Goal: Check status: Check status

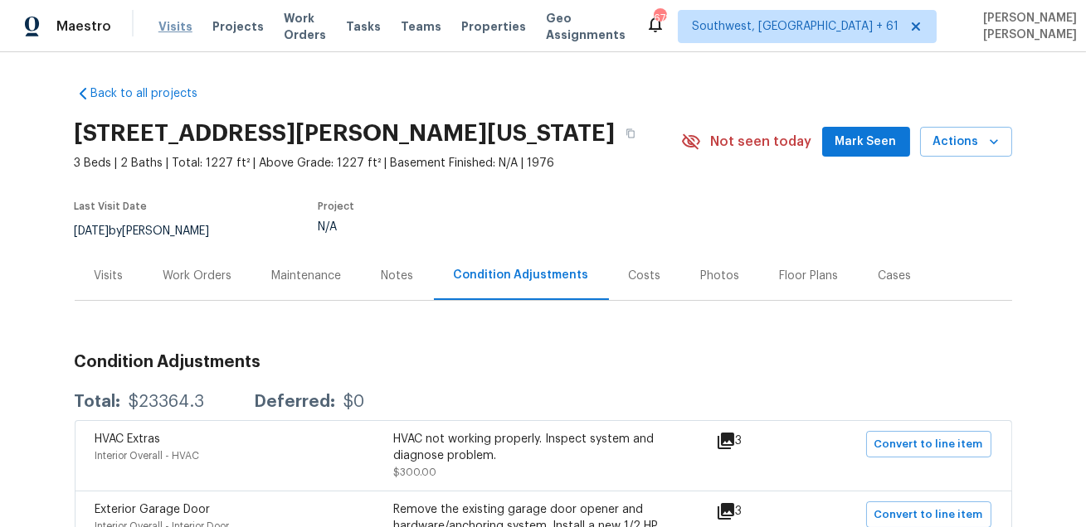
click at [161, 21] on span "Visits" at bounding box center [175, 26] width 34 height 17
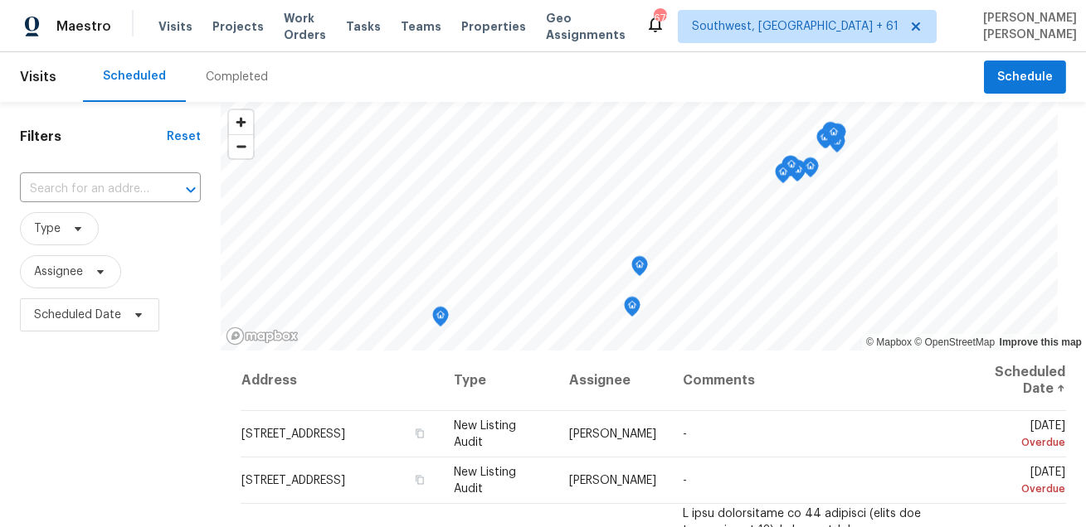
click at [232, 75] on div "Completed" at bounding box center [237, 77] width 62 height 17
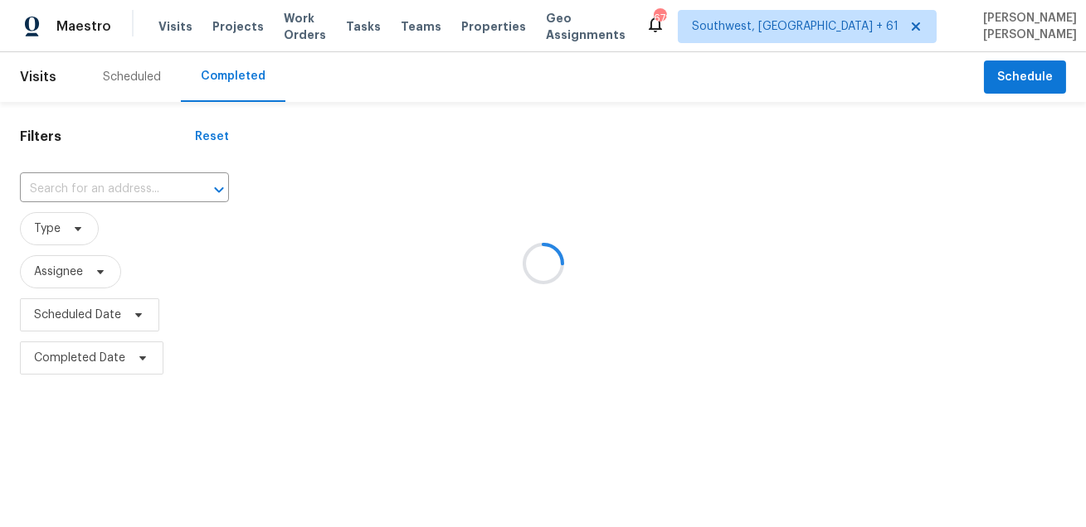
click at [113, 177] on div at bounding box center [543, 263] width 1086 height 527
click at [111, 182] on div at bounding box center [543, 263] width 1086 height 527
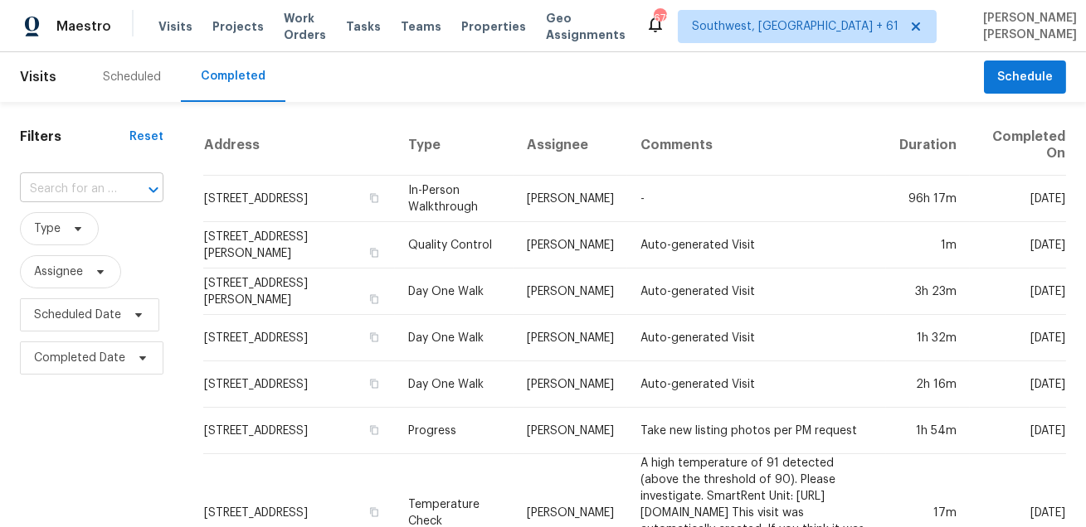
click at [84, 187] on input "text" at bounding box center [68, 190] width 97 height 26
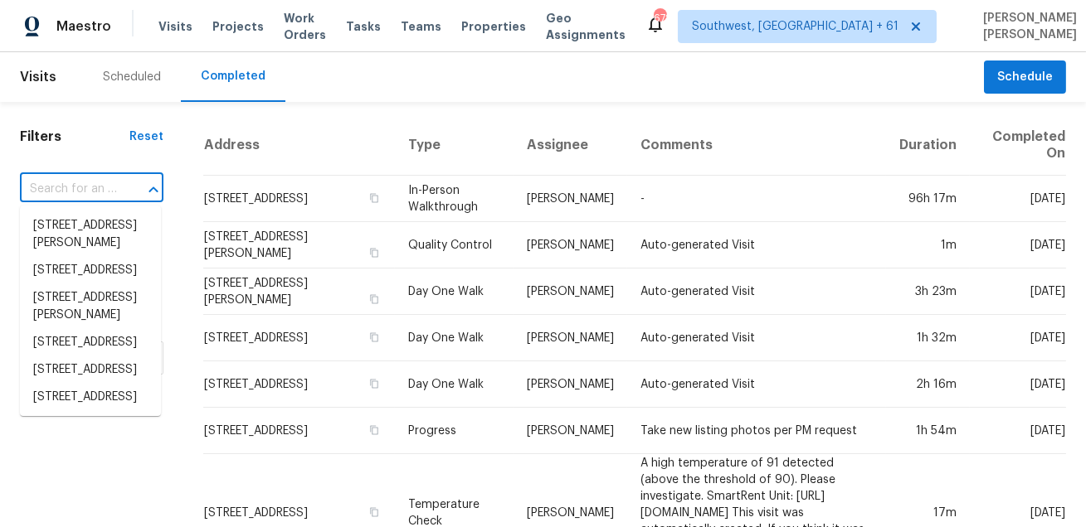
paste input "[STREET_ADDRESS][PERSON_NAME][US_STATE]"
type input "[STREET_ADDRESS][PERSON_NAME][US_STATE]"
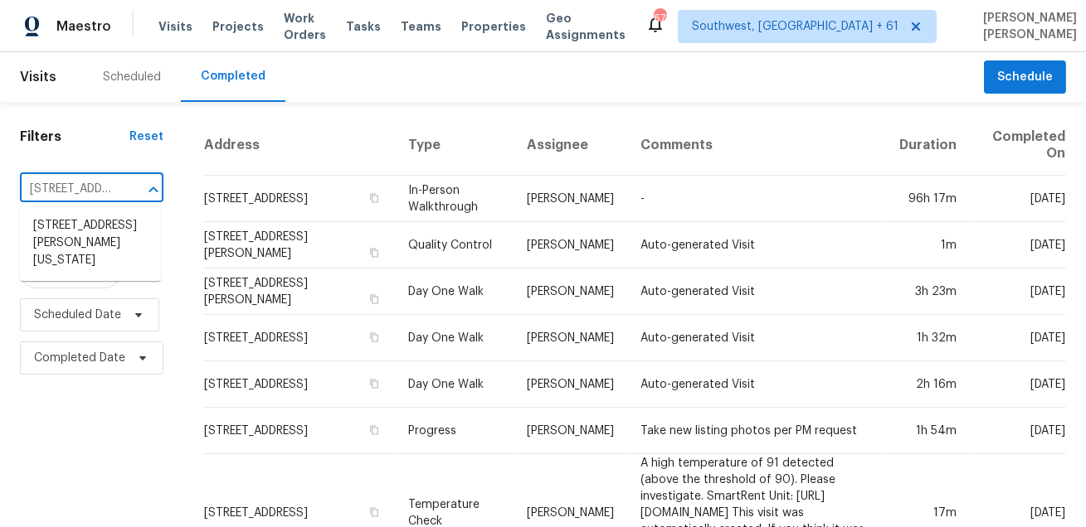
scroll to position [0, 167]
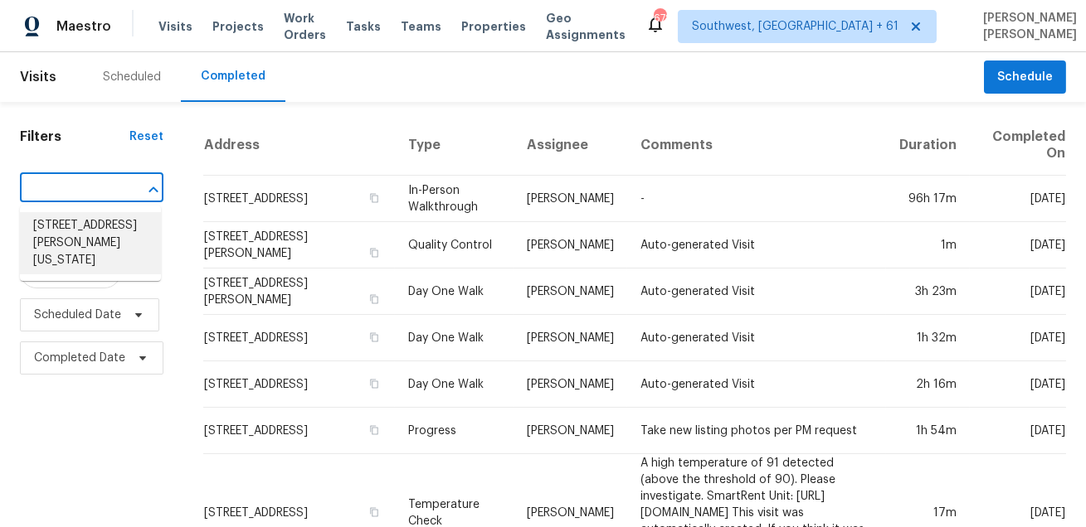
click at [77, 239] on li "[STREET_ADDRESS][PERSON_NAME][US_STATE]" at bounding box center [90, 243] width 141 height 62
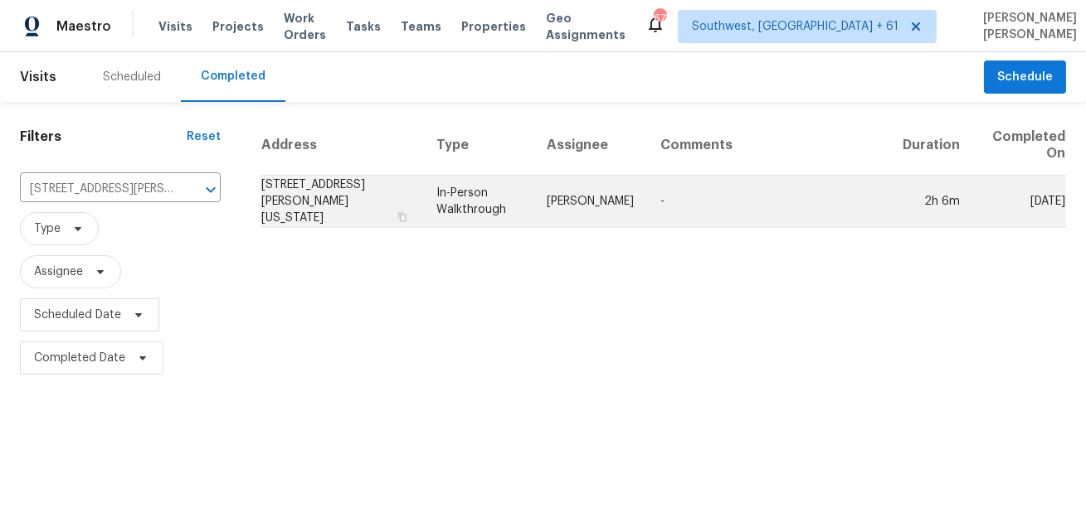
click at [633, 193] on td "[PERSON_NAME]" at bounding box center [591, 202] width 114 height 52
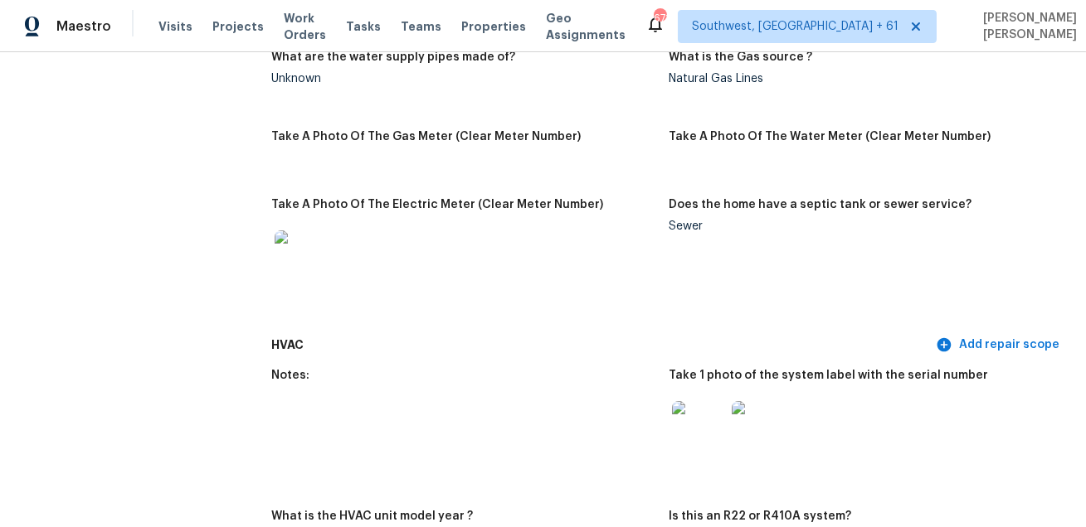
scroll to position [523, 0]
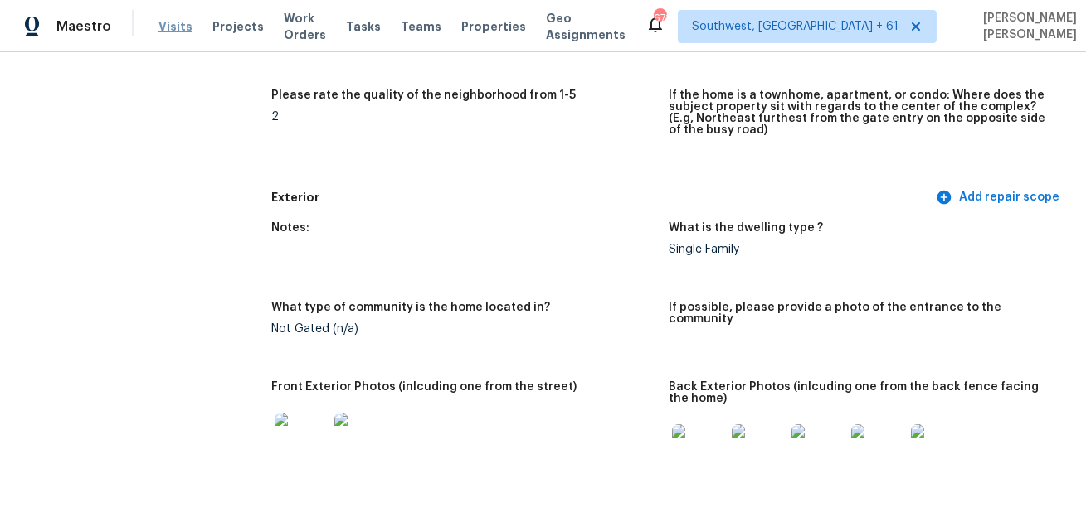
click at [166, 25] on span "Visits" at bounding box center [175, 26] width 34 height 17
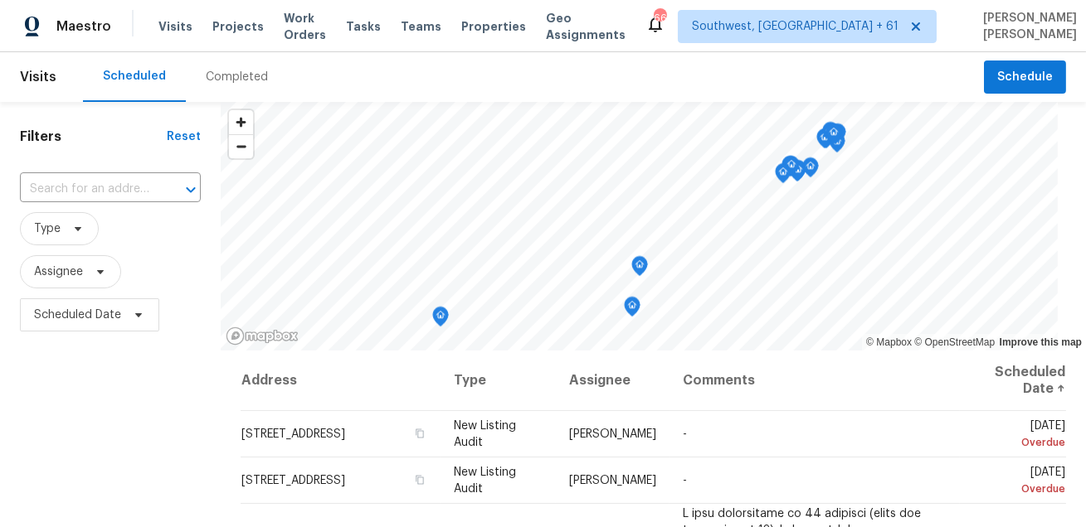
click at [225, 73] on div "Completed" at bounding box center [237, 77] width 62 height 17
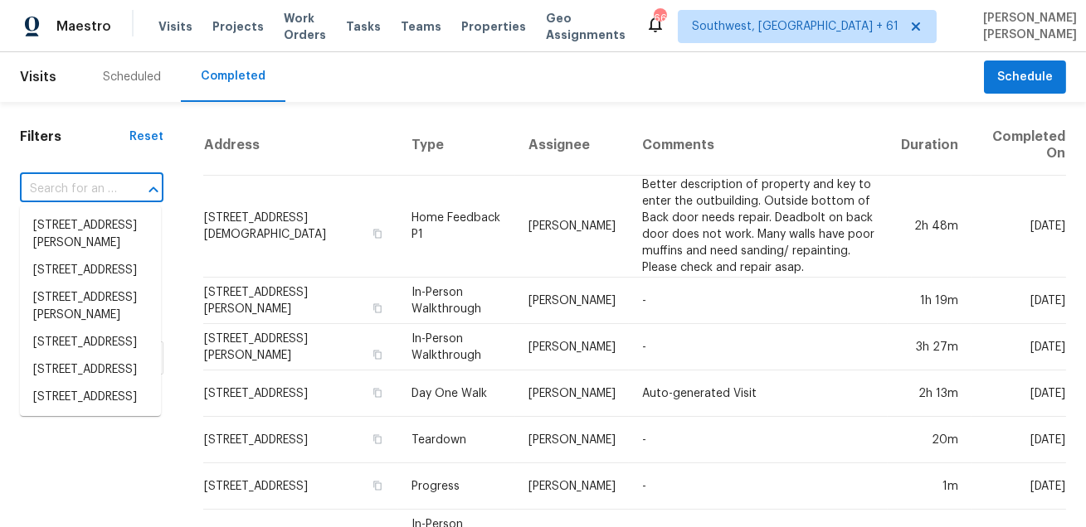
click at [96, 182] on input "text" at bounding box center [68, 190] width 97 height 26
paste input "[STREET_ADDRESS][PERSON_NAME][US_STATE]"
type input "[STREET_ADDRESS][PERSON_NAME][US_STATE]"
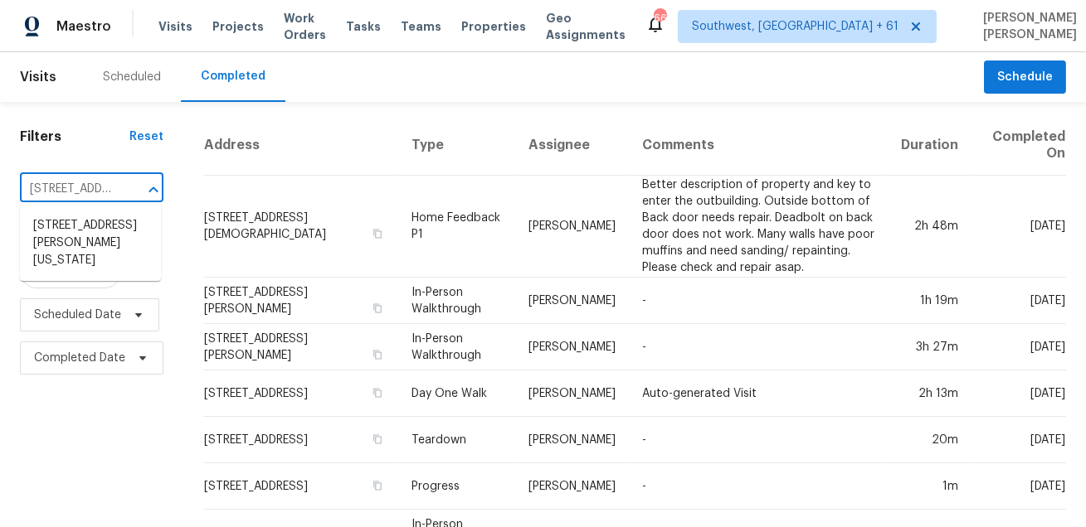
scroll to position [0, 167]
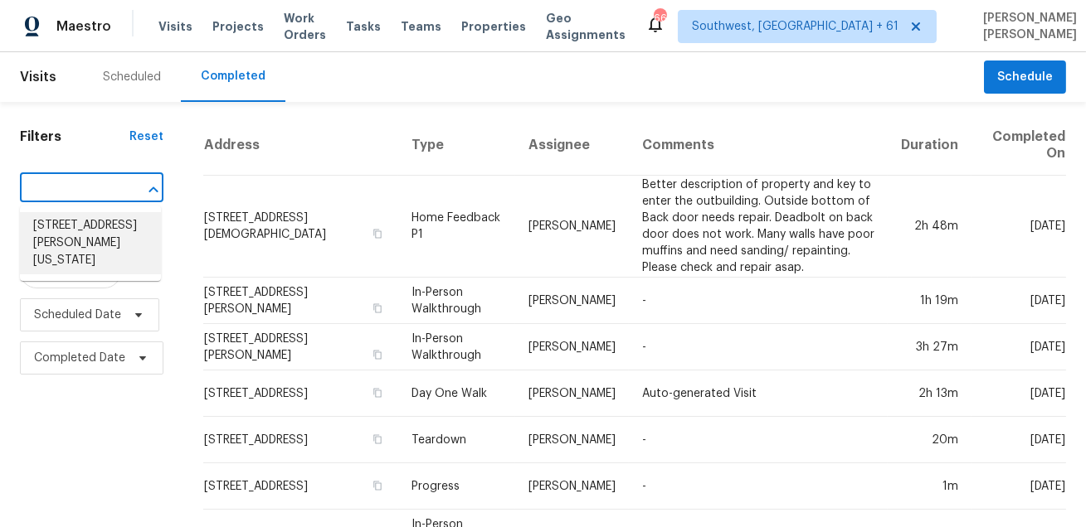
click at [91, 239] on li "[STREET_ADDRESS][PERSON_NAME][US_STATE]" at bounding box center [90, 243] width 141 height 62
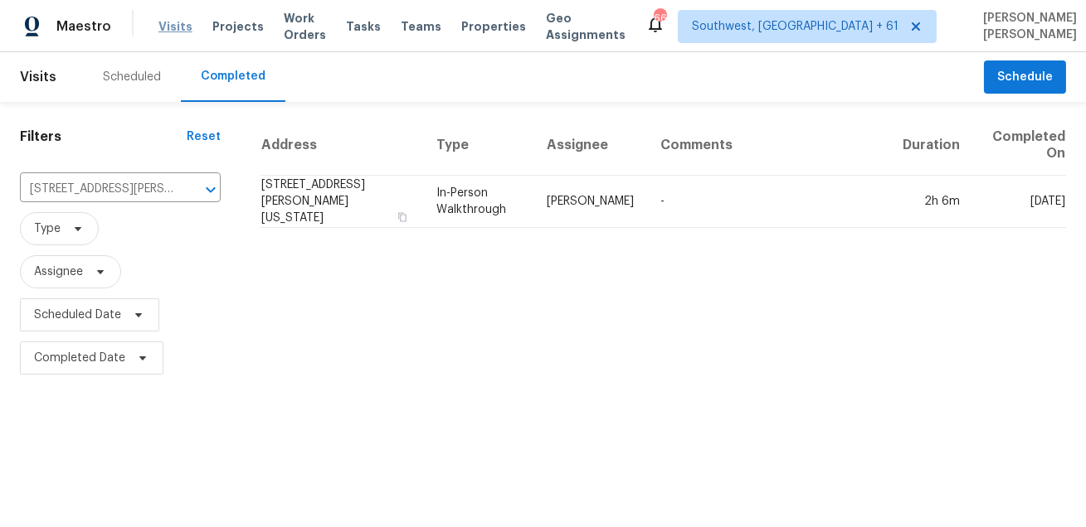
click at [169, 30] on span "Visits" at bounding box center [175, 26] width 34 height 17
click at [115, 185] on input "[STREET_ADDRESS][PERSON_NAME][US_STATE]" at bounding box center [97, 190] width 154 height 26
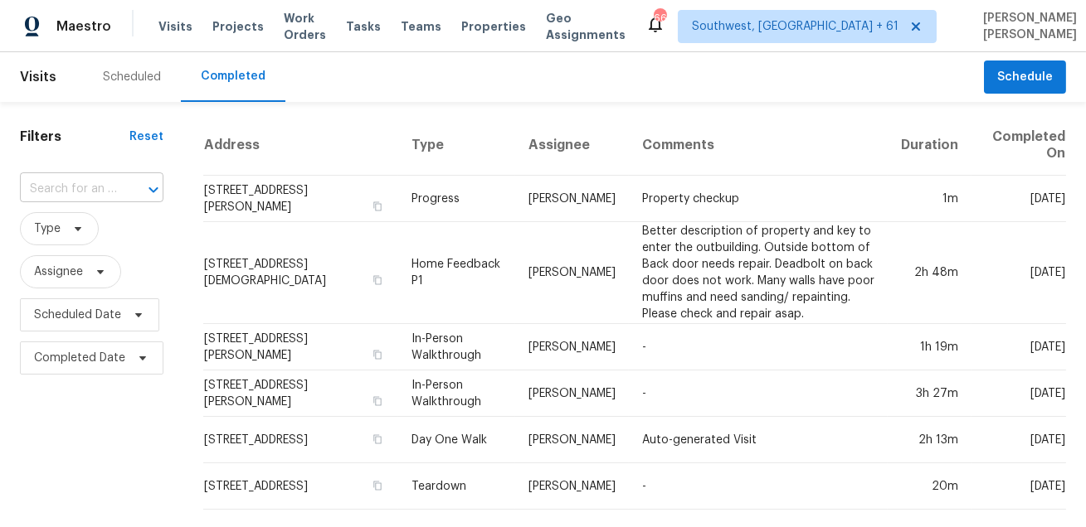
click at [109, 195] on input "text" at bounding box center [68, 190] width 97 height 26
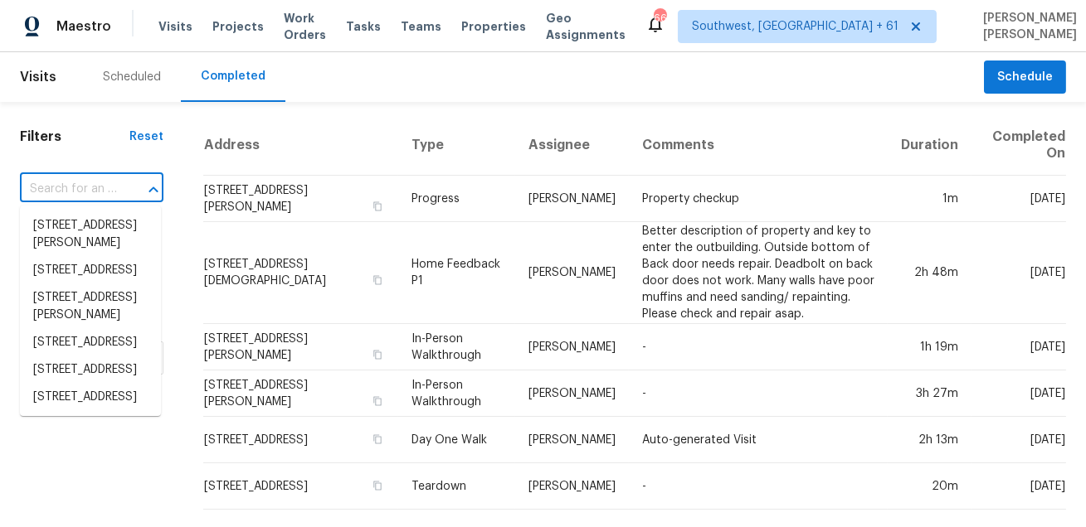
paste input "[STREET_ADDRESS][PERSON_NAME][US_STATE]"
type input "[STREET_ADDRESS][PERSON_NAME][US_STATE]"
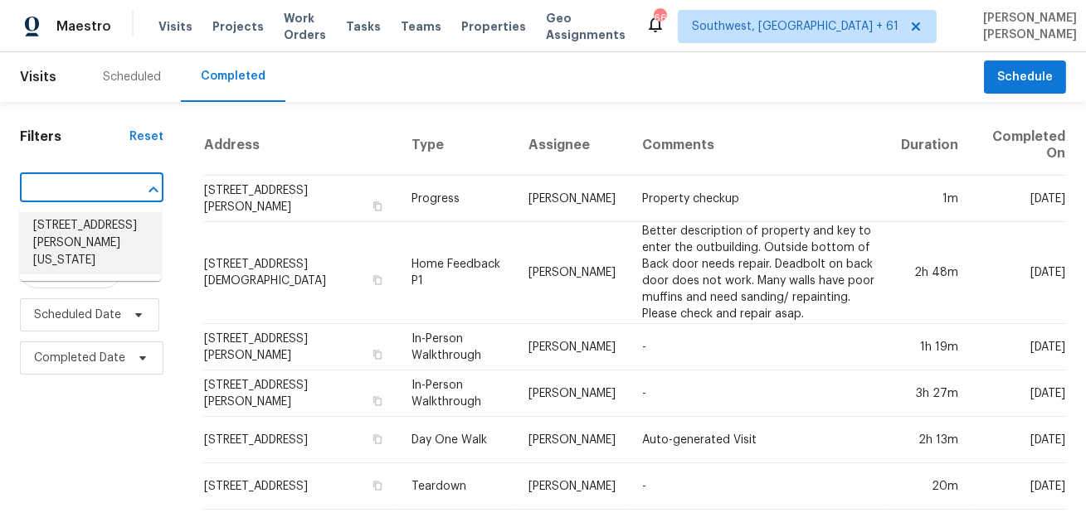
click at [106, 233] on li "[STREET_ADDRESS][PERSON_NAME][US_STATE]" at bounding box center [90, 243] width 141 height 62
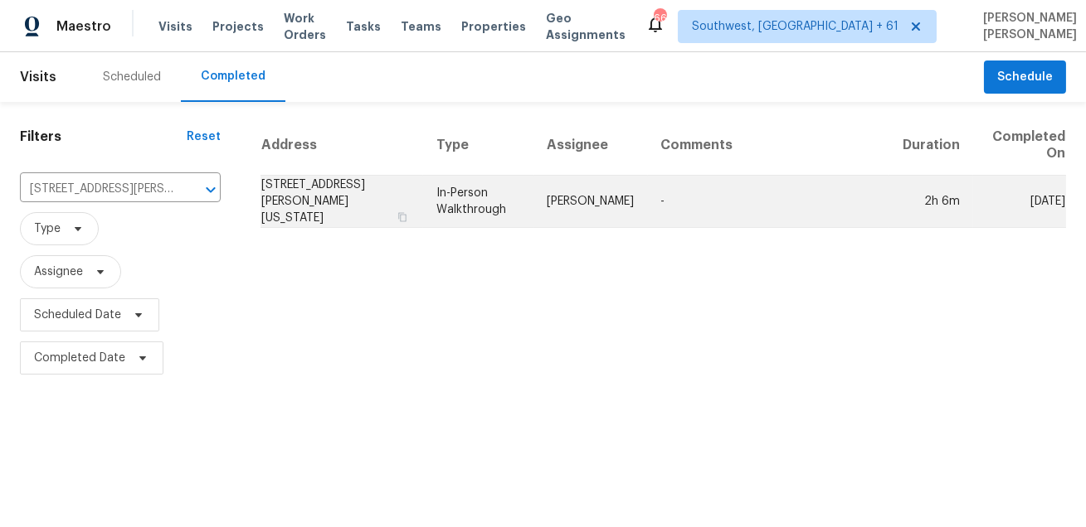
click at [685, 210] on td "-" at bounding box center [768, 202] width 241 height 52
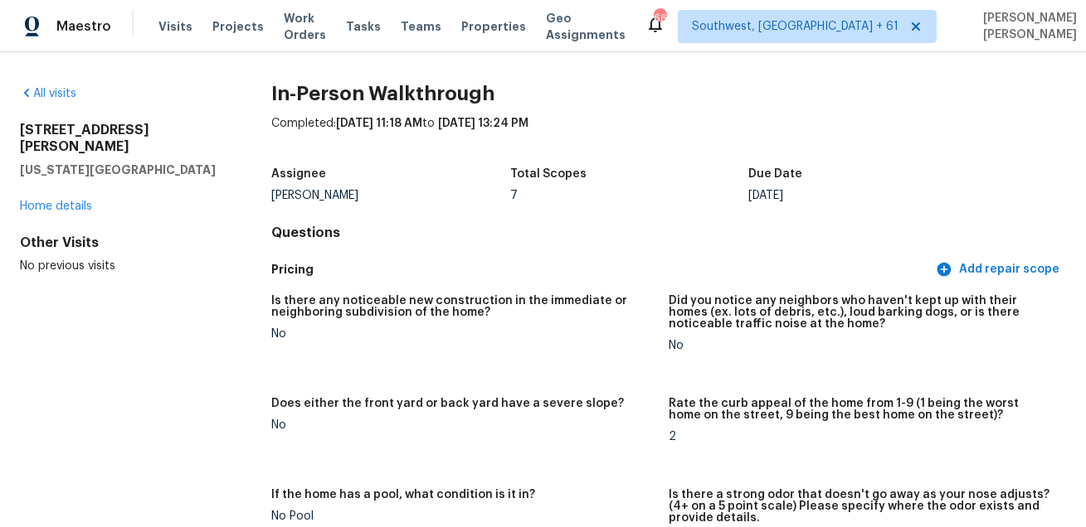
click at [503, 293] on div "Is there any noticeable new construction in the immediate or neighboring subdiv…" at bounding box center [668, 495] width 795 height 420
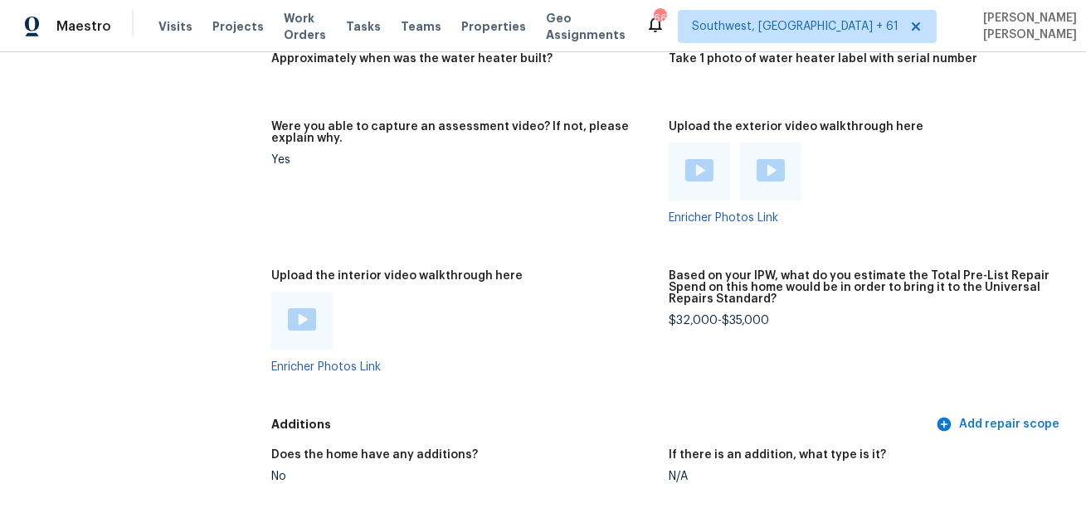
scroll to position [3049, 0]
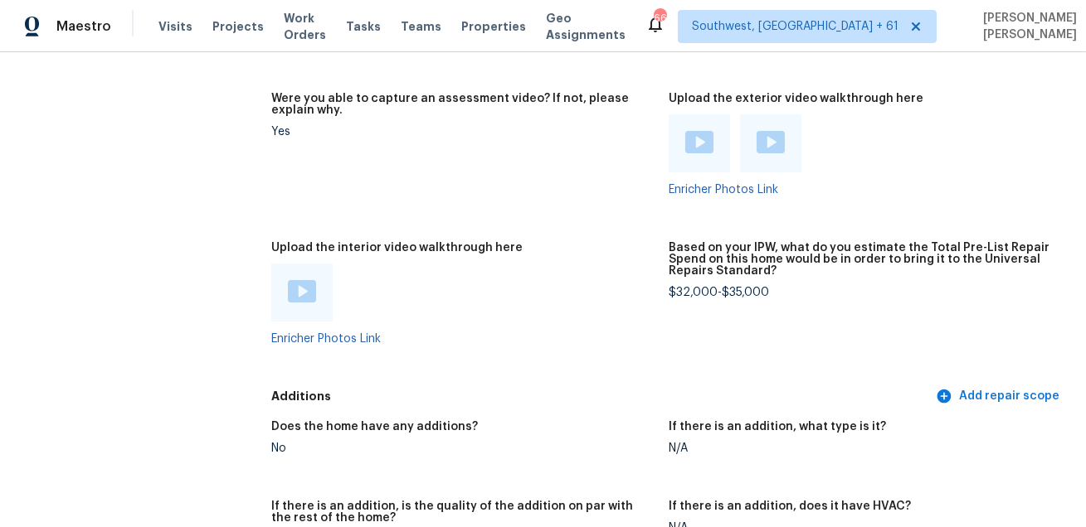
click at [298, 289] on img at bounding box center [302, 291] width 28 height 22
click at [469, 308] on div at bounding box center [463, 293] width 384 height 58
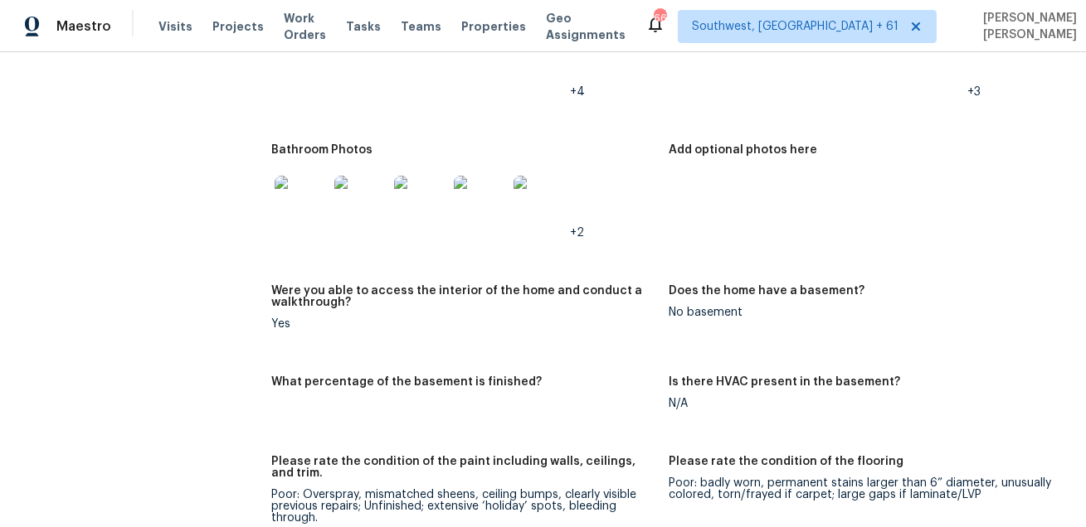
scroll to position [2467, 0]
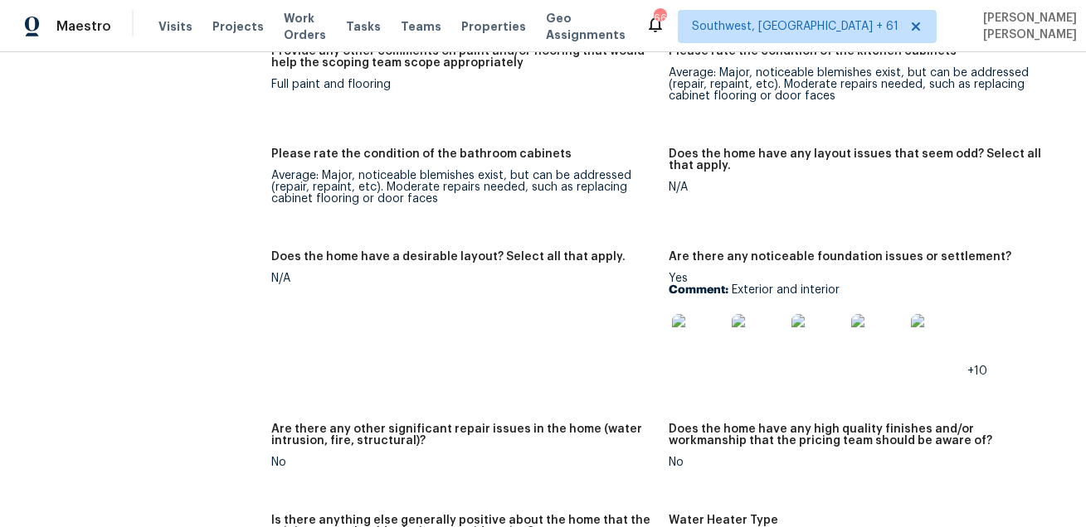
click at [673, 280] on div "Yes Comment: Exterior and interior +10" at bounding box center [860, 325] width 384 height 105
click at [740, 298] on div "Yes Comment: Exterior and interior +10" at bounding box center [860, 325] width 384 height 105
click at [698, 343] on img at bounding box center [698, 340] width 53 height 53
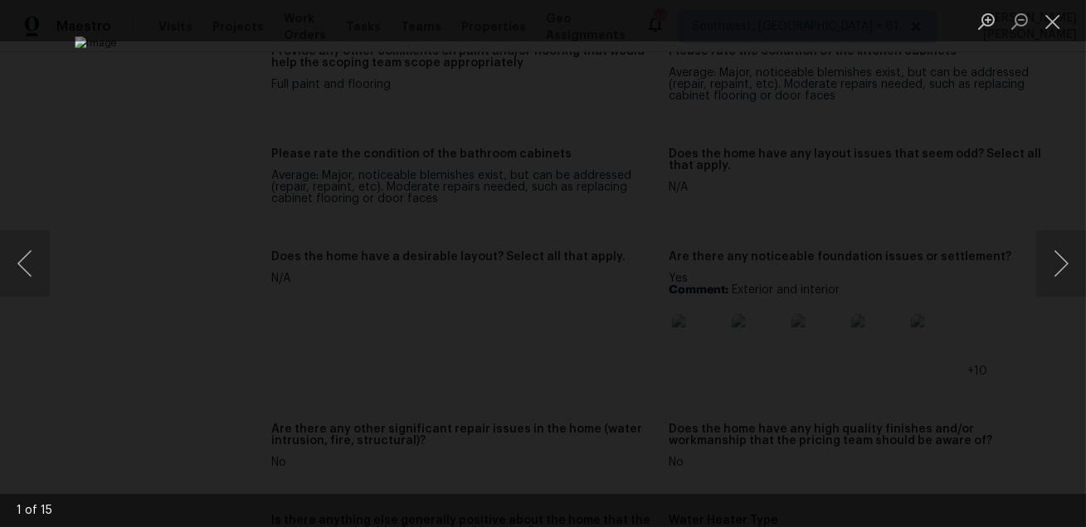
click at [952, 405] on div "Lightbox" at bounding box center [543, 263] width 1086 height 527
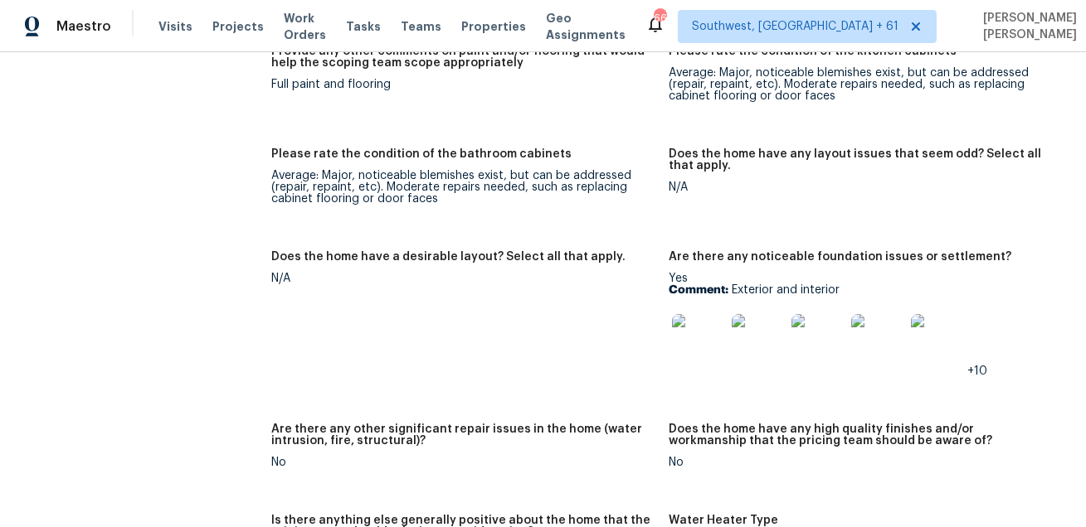
click at [710, 347] on img at bounding box center [698, 340] width 53 height 53
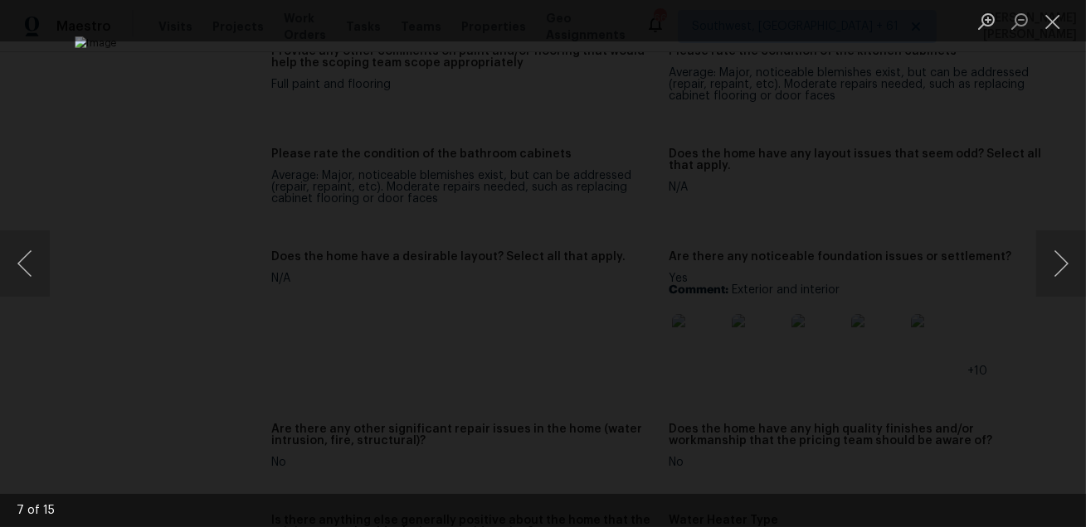
click at [973, 421] on div "Lightbox" at bounding box center [543, 263] width 1086 height 527
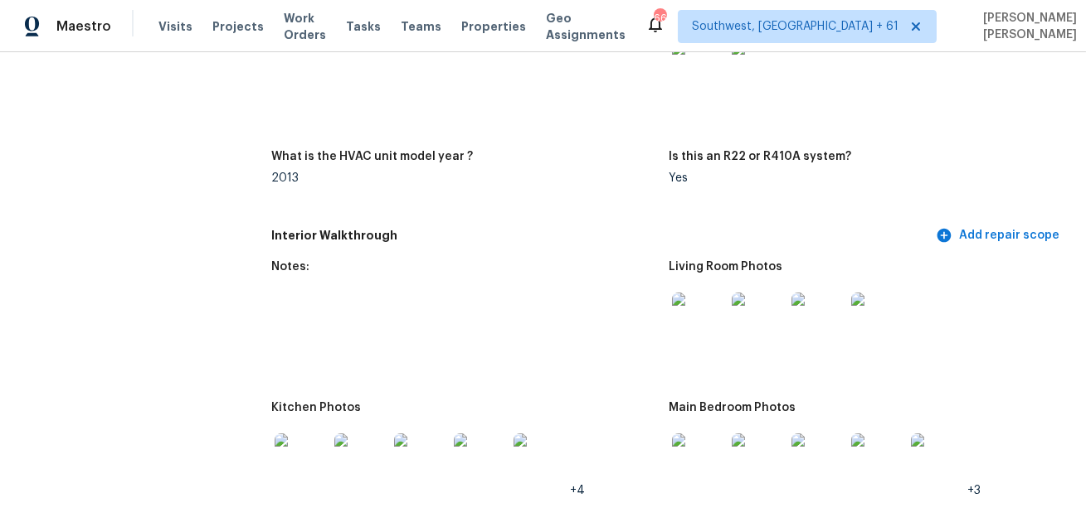
scroll to position [1540, 0]
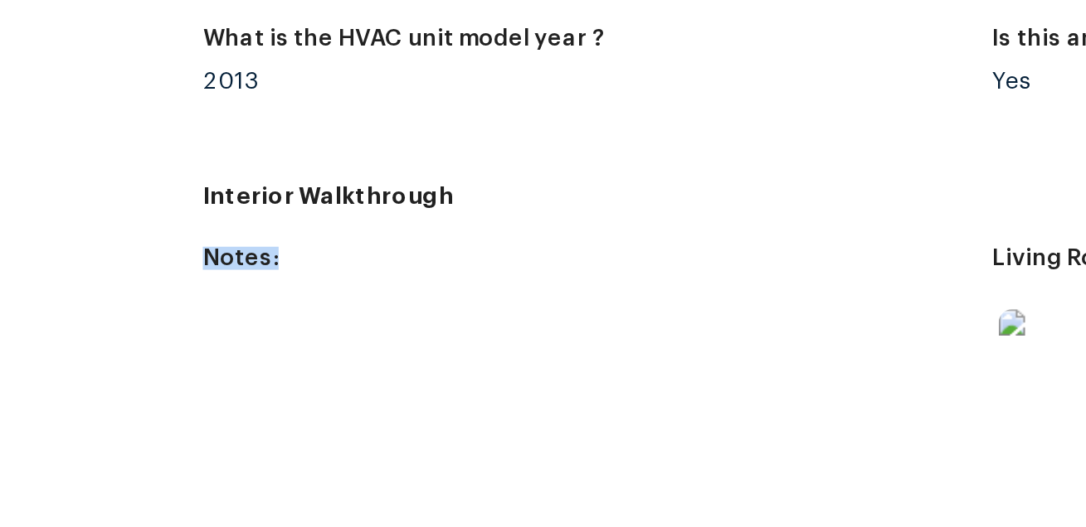
drag, startPoint x: 272, startPoint y: 269, endPoint x: 416, endPoint y: 328, distance: 155.4
click at [416, 328] on figure "Notes:" at bounding box center [469, 325] width 397 height 121
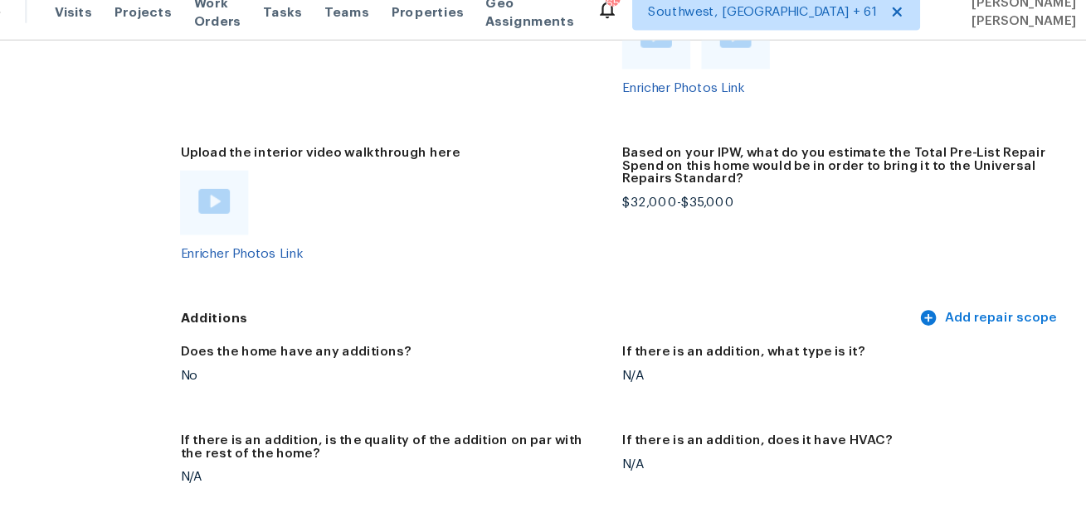
scroll to position [3139, 0]
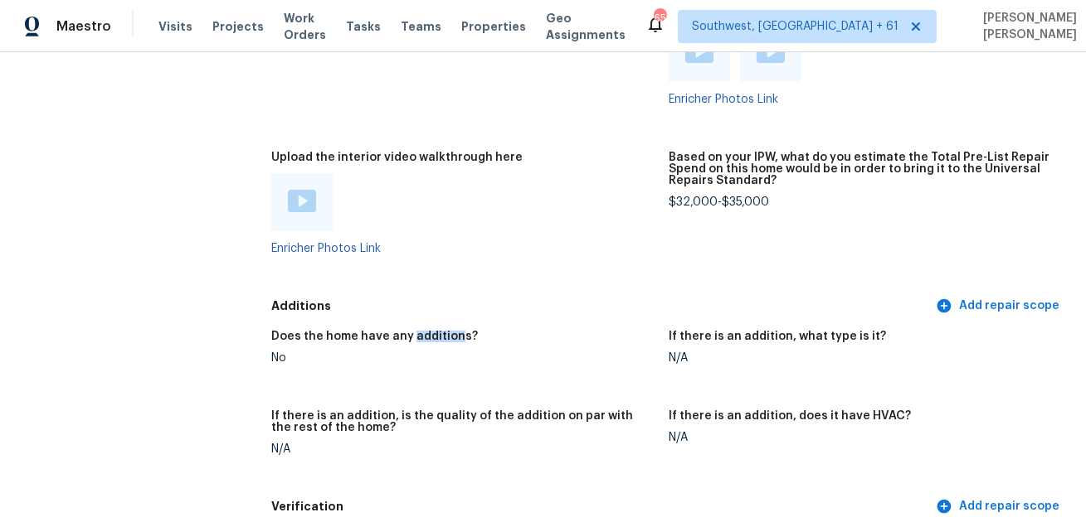
click at [499, 345] on div "Does the home have any additions?" at bounding box center [463, 342] width 384 height 22
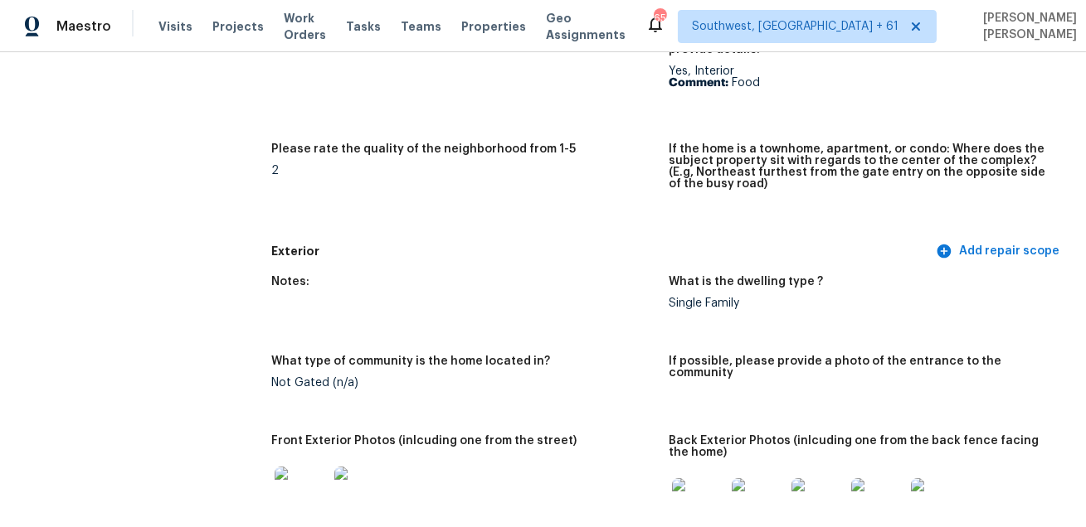
scroll to position [0, 0]
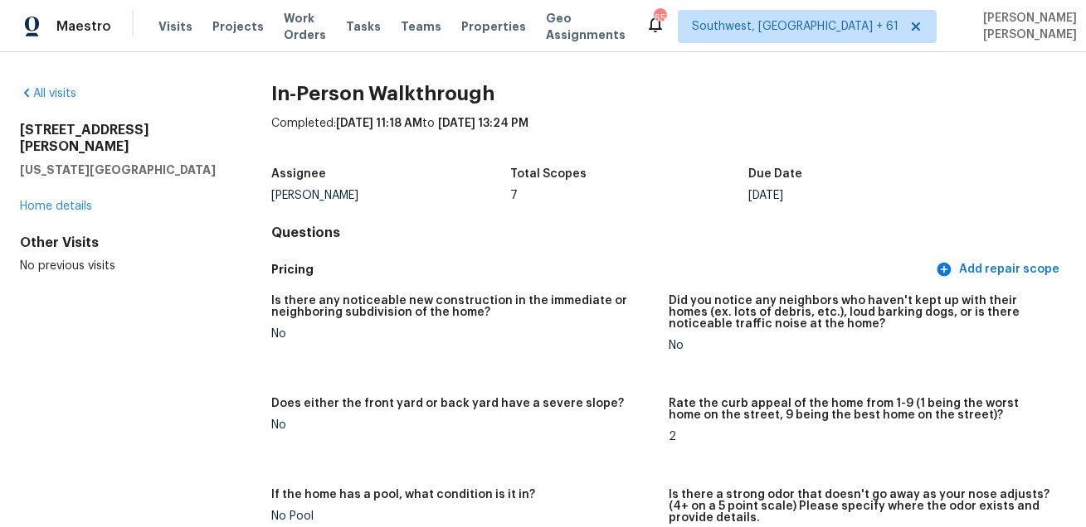
click at [653, 168] on div "Total Scopes" at bounding box center [629, 179] width 238 height 22
click at [751, 61] on div "All visits [STREET_ADDRESS][PERSON_NAME][US_STATE] Home details Other Visits No…" at bounding box center [543, 289] width 1086 height 475
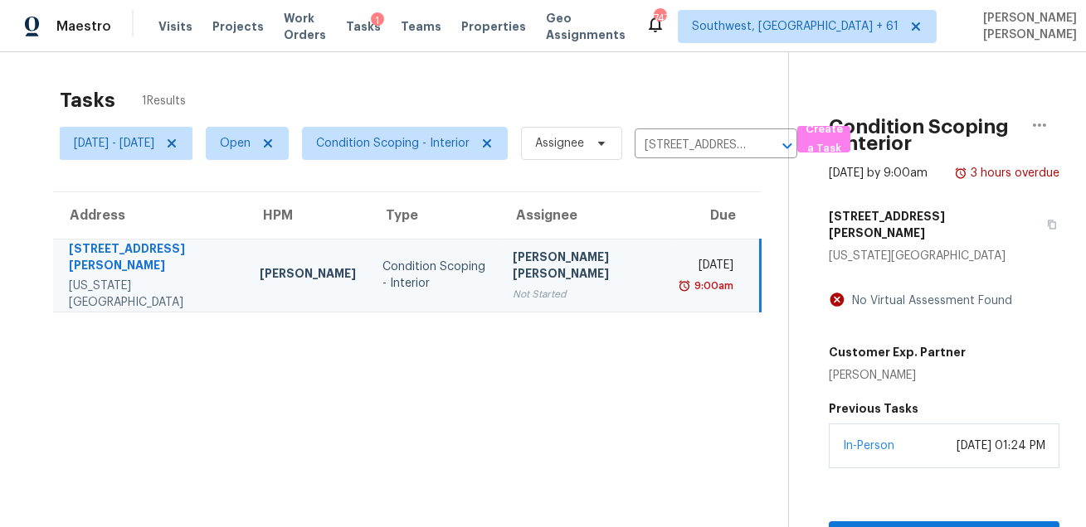
scroll to position [51, 0]
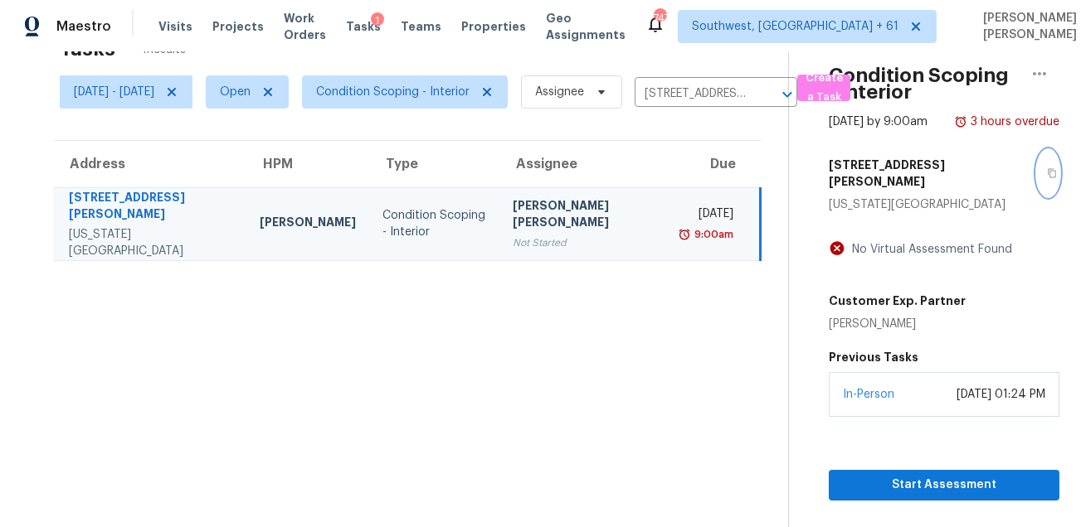
click at [1037, 186] on button "button" at bounding box center [1048, 173] width 22 height 46
click at [375, 27] on span "Tasks" at bounding box center [363, 27] width 35 height 12
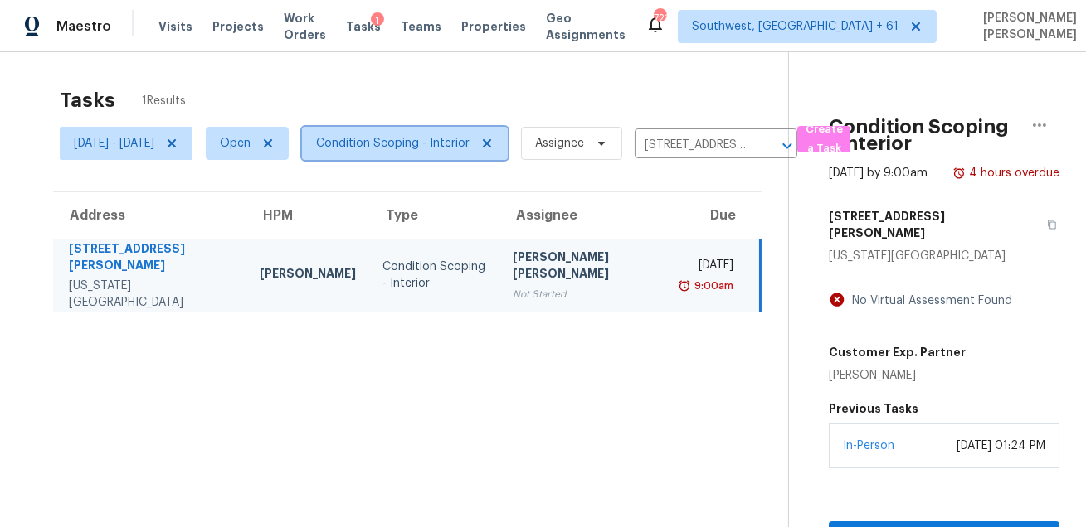
click at [452, 150] on span "Condition Scoping - Interior" at bounding box center [392, 143] width 153 height 17
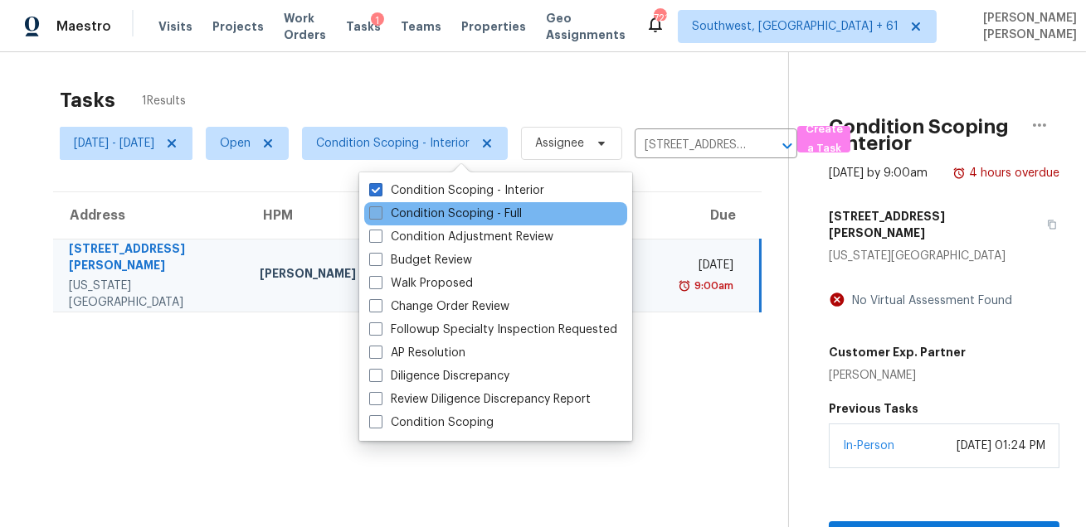
click at [433, 211] on label "Condition Scoping - Full" at bounding box center [445, 214] width 153 height 17
click at [380, 211] on input "Condition Scoping - Full" at bounding box center [374, 211] width 11 height 11
checkbox input "true"
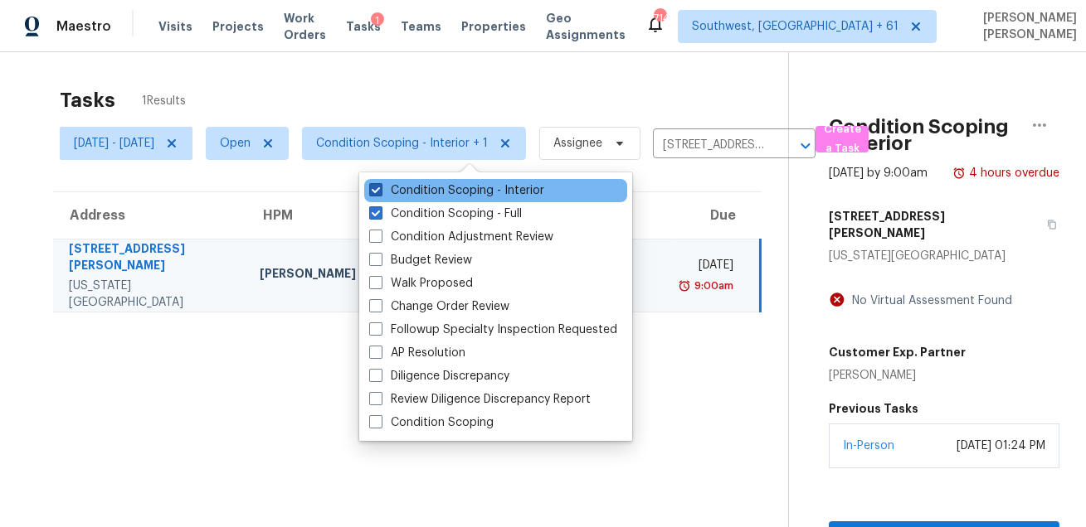
click at [446, 185] on label "Condition Scoping - Interior" at bounding box center [456, 190] width 175 height 17
click at [380, 185] on input "Condition Scoping - Interior" at bounding box center [374, 187] width 11 height 11
checkbox input "false"
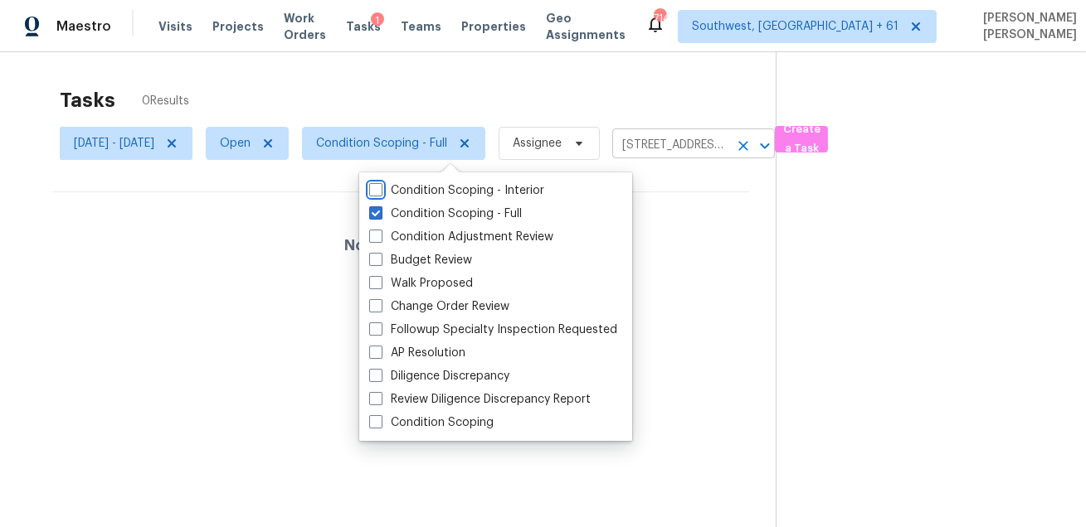
click at [751, 144] on icon "Clear" at bounding box center [743, 146] width 17 height 17
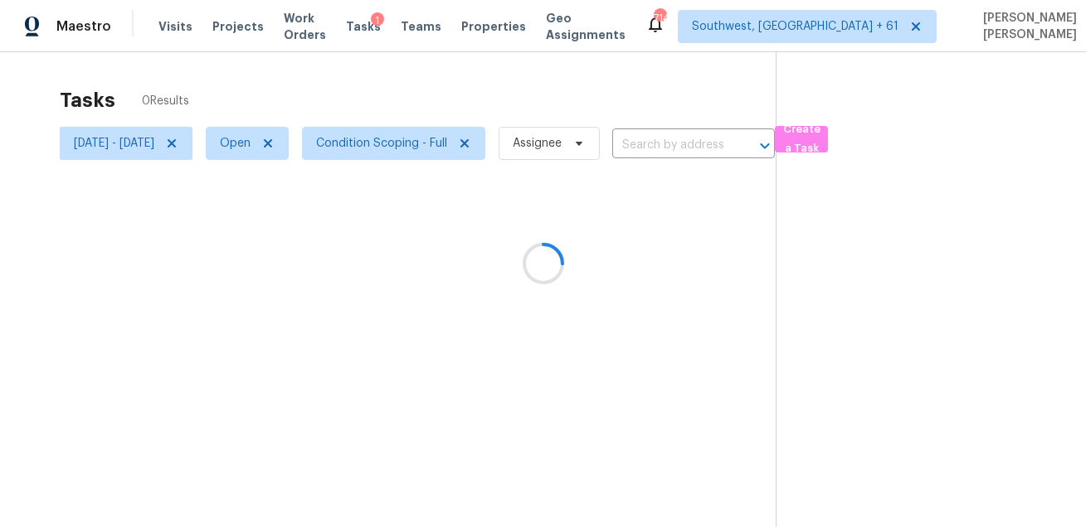
click at [698, 96] on div at bounding box center [543, 263] width 1086 height 527
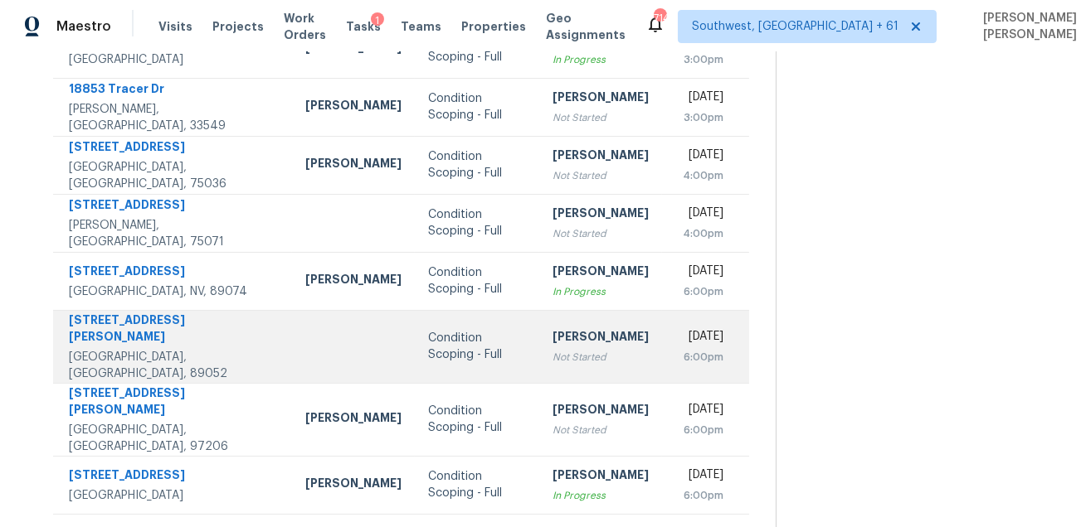
scroll to position [336, 0]
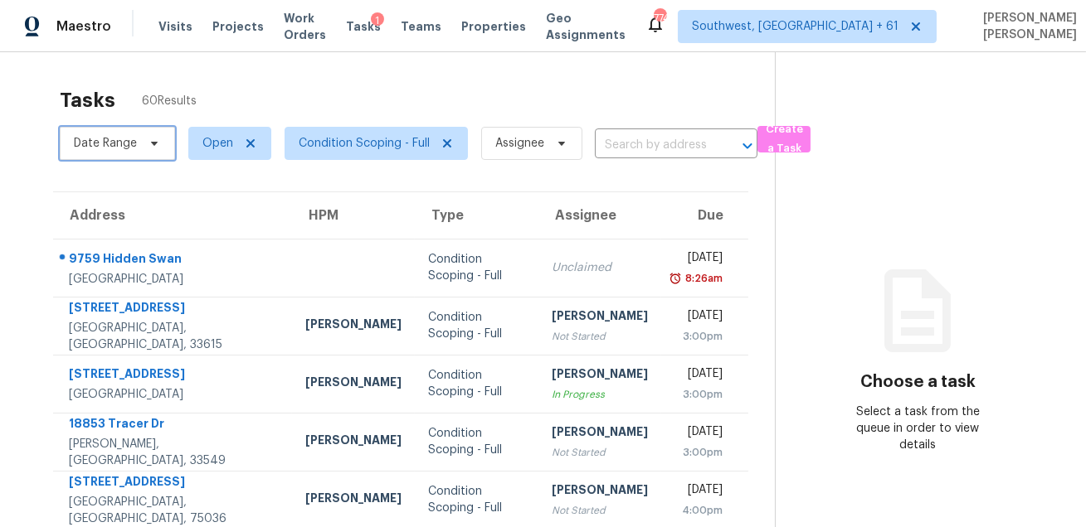
click at [143, 148] on span at bounding box center [152, 143] width 18 height 13
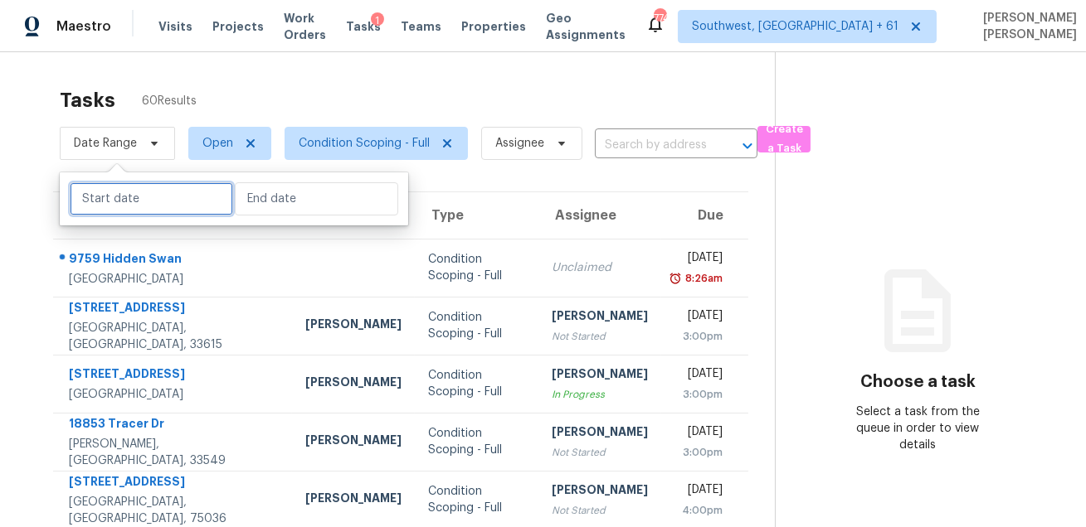
click at [142, 192] on input "text" at bounding box center [151, 198] width 163 height 33
select select "8"
select select "2025"
select select "9"
select select "2025"
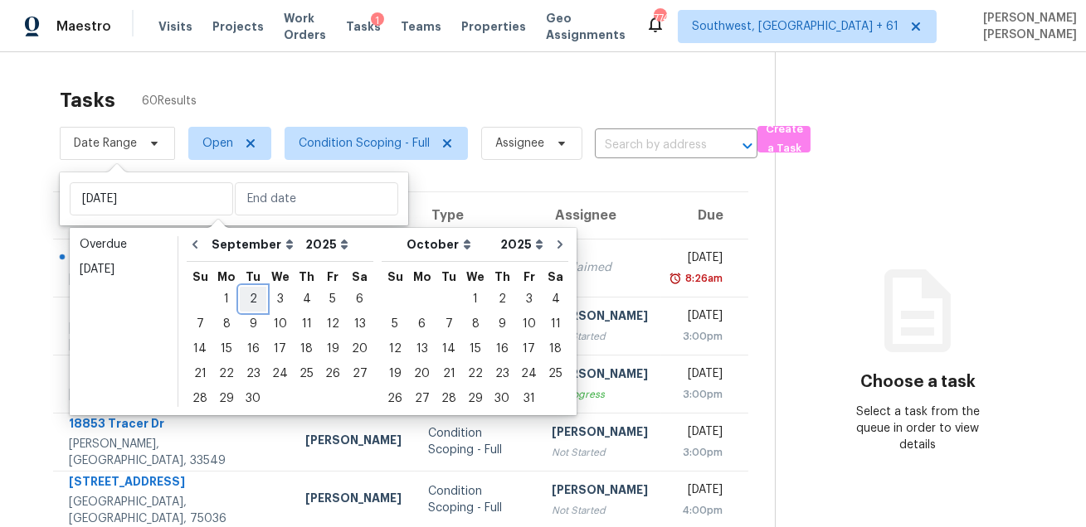
click at [256, 294] on div "2" at bounding box center [253, 299] width 27 height 23
type input "[DATE]"
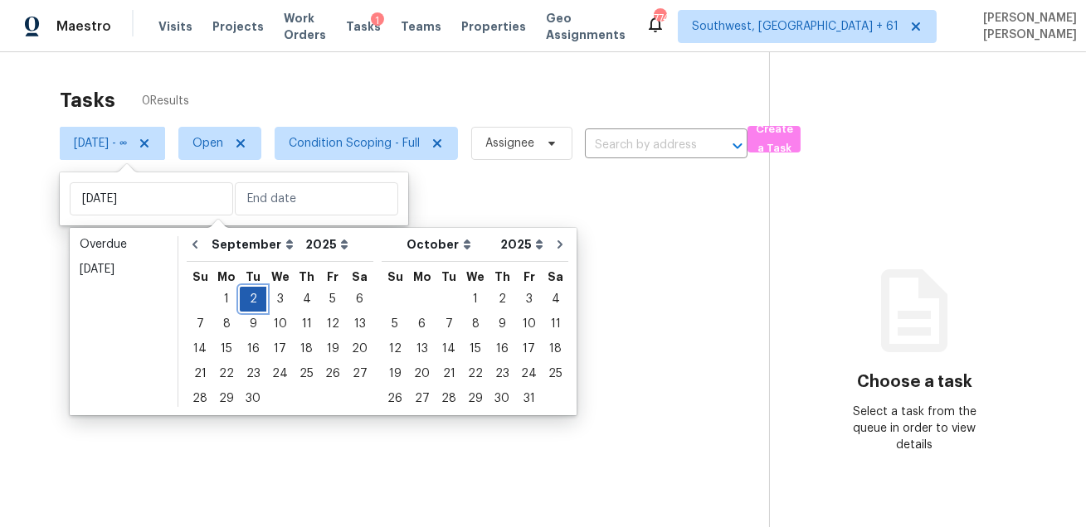
click at [256, 294] on div "2" at bounding box center [253, 299] width 27 height 23
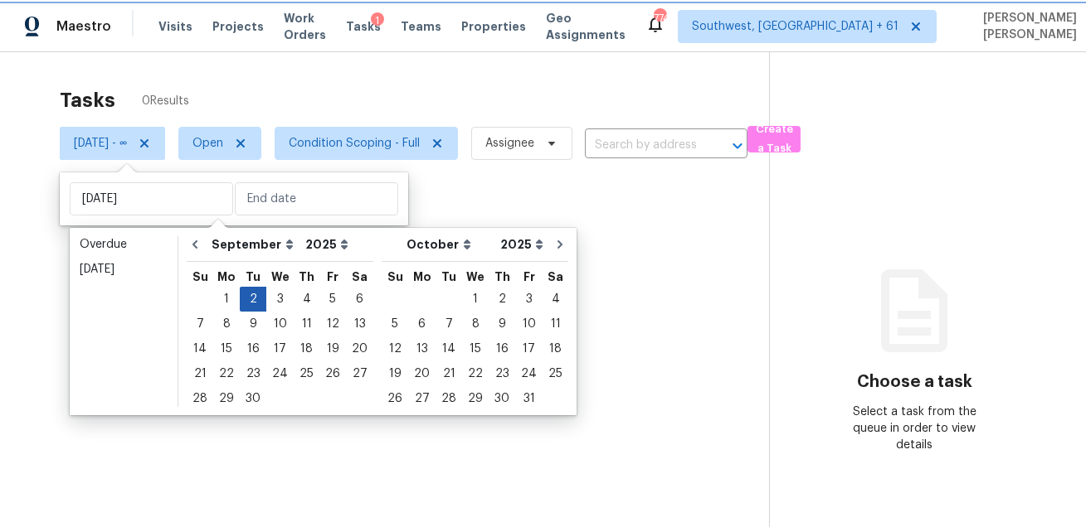
type input "[DATE]"
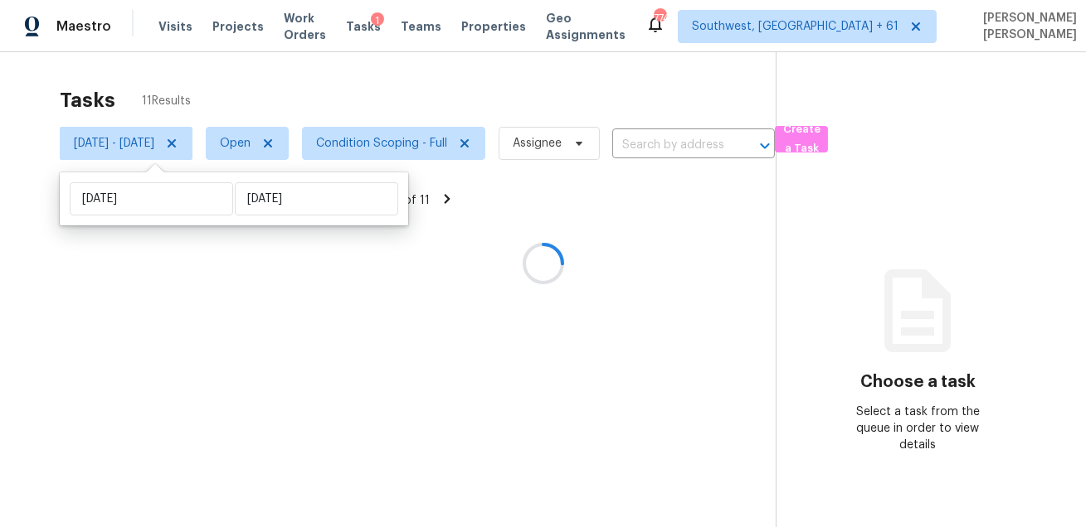
click at [444, 101] on div "Tasks 11 Results" at bounding box center [418, 100] width 716 height 43
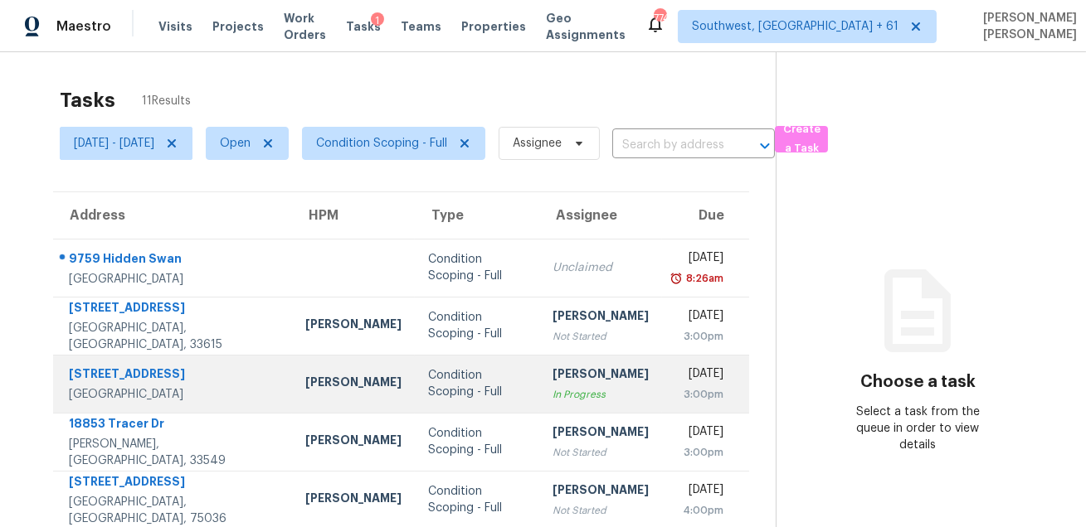
scroll to position [336, 0]
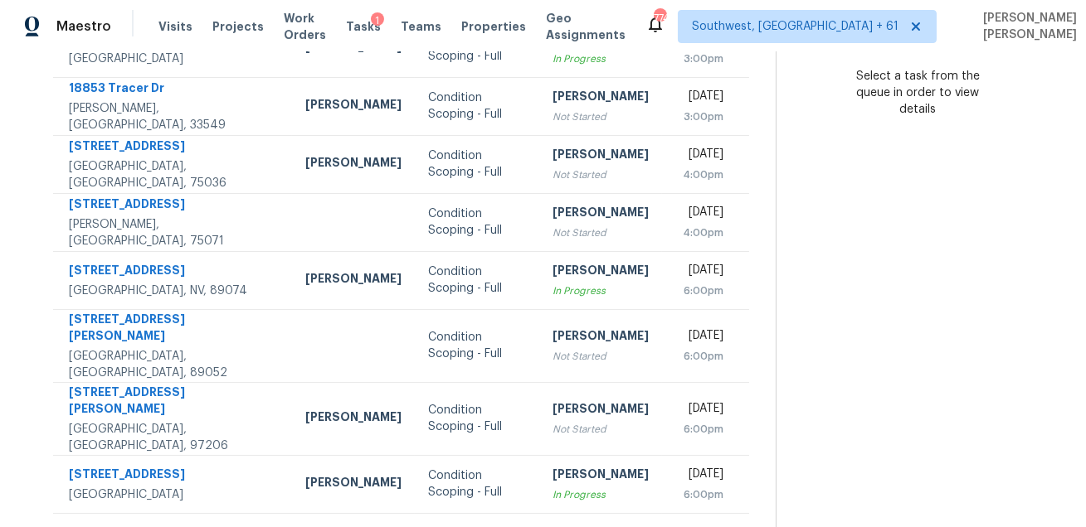
click at [449, 527] on icon at bounding box center [448, 534] width 6 height 9
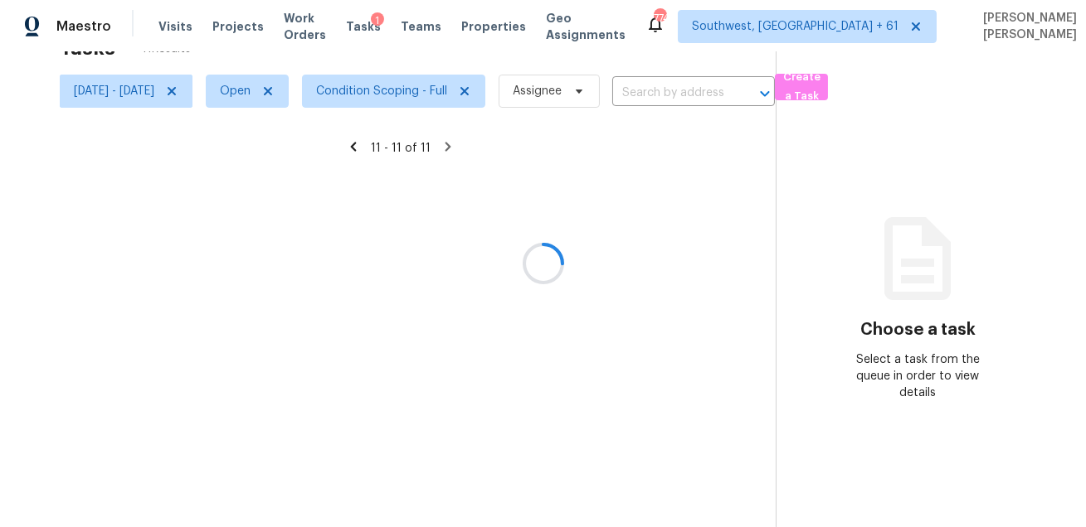
scroll to position [51, 0]
